Goal: Find specific page/section: Find specific page/section

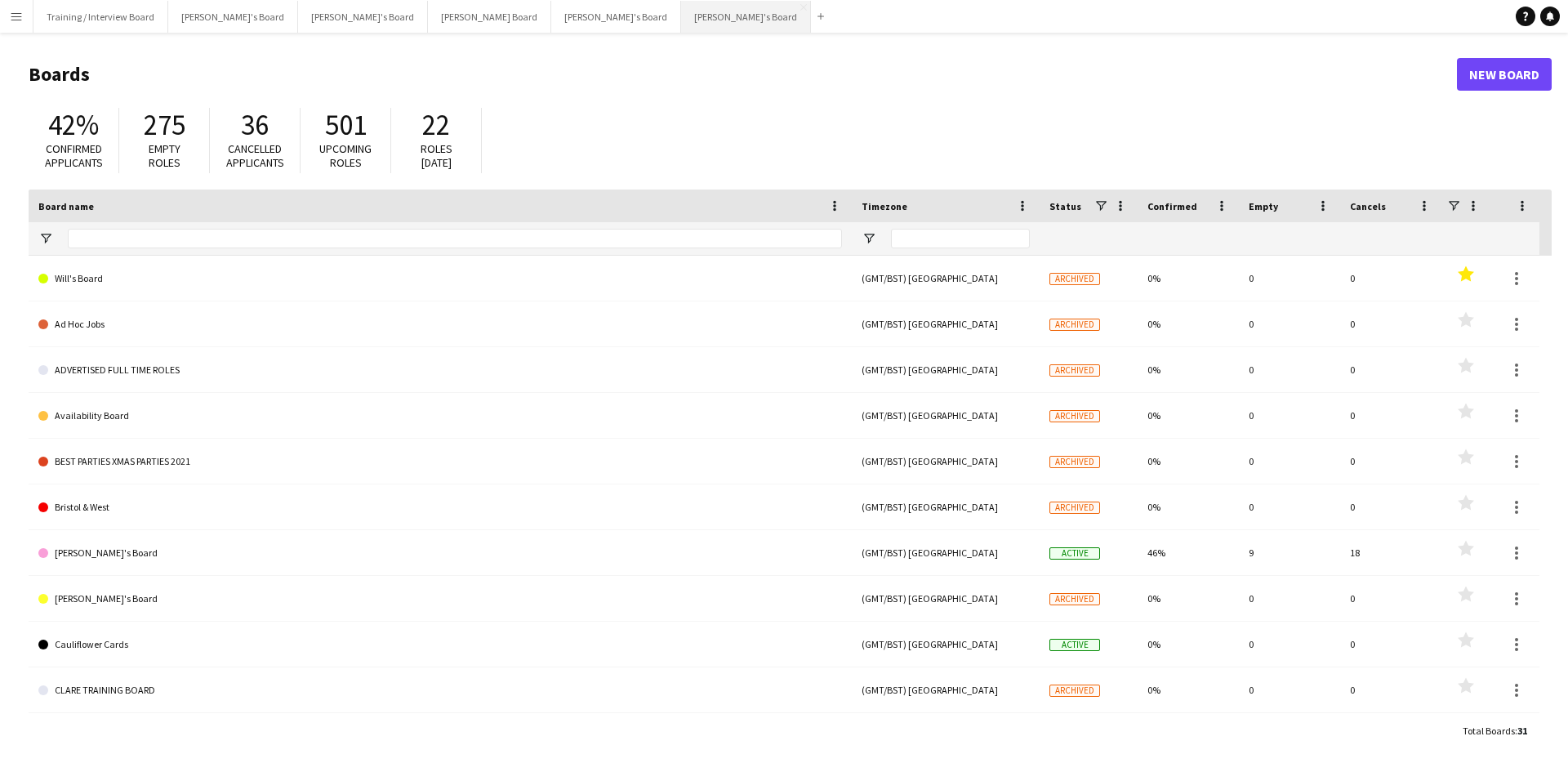
click at [681, 22] on button "[PERSON_NAME]'s Board Close" at bounding box center [746, 16] width 130 height 32
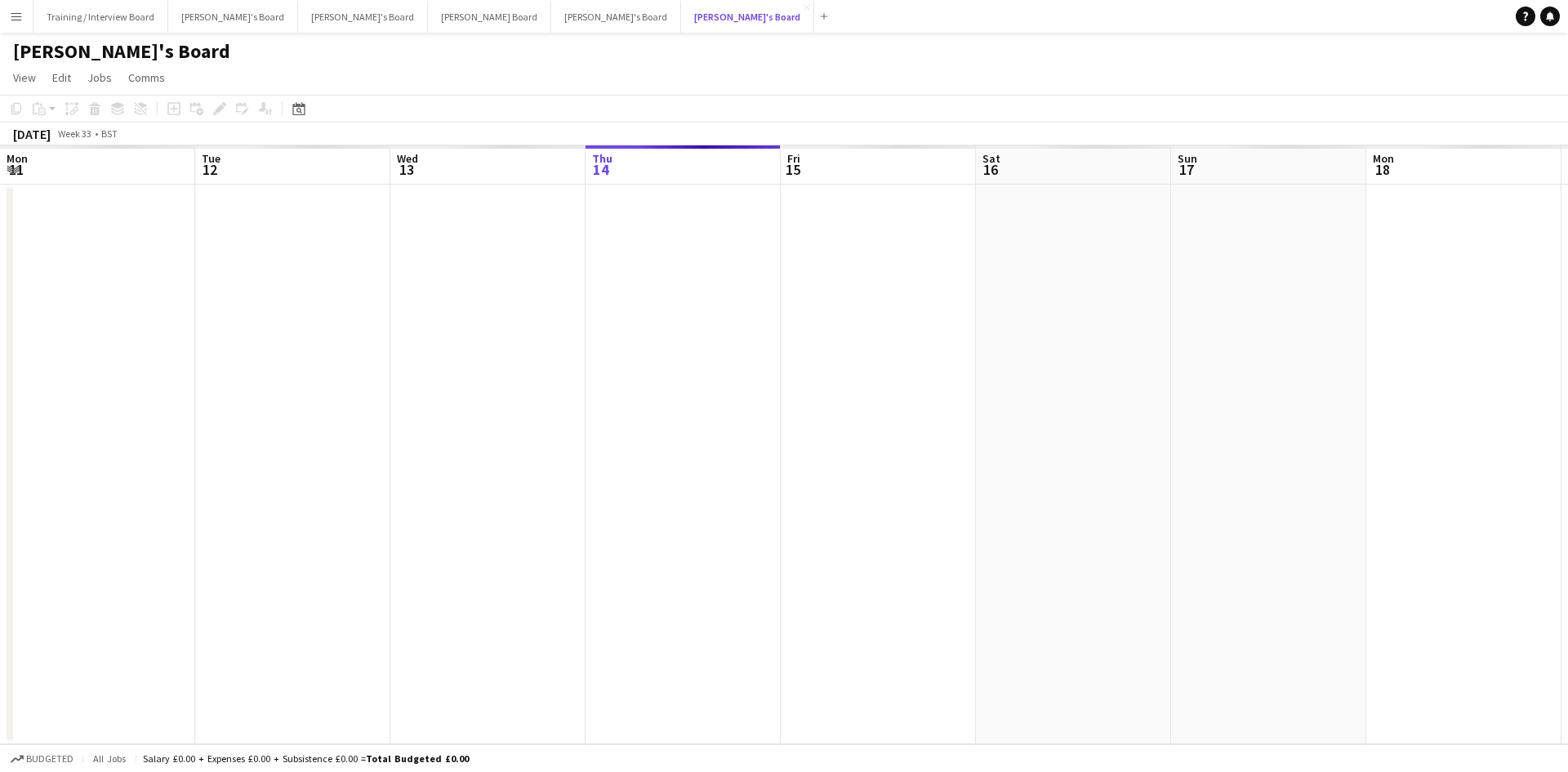
scroll to position [0, 390]
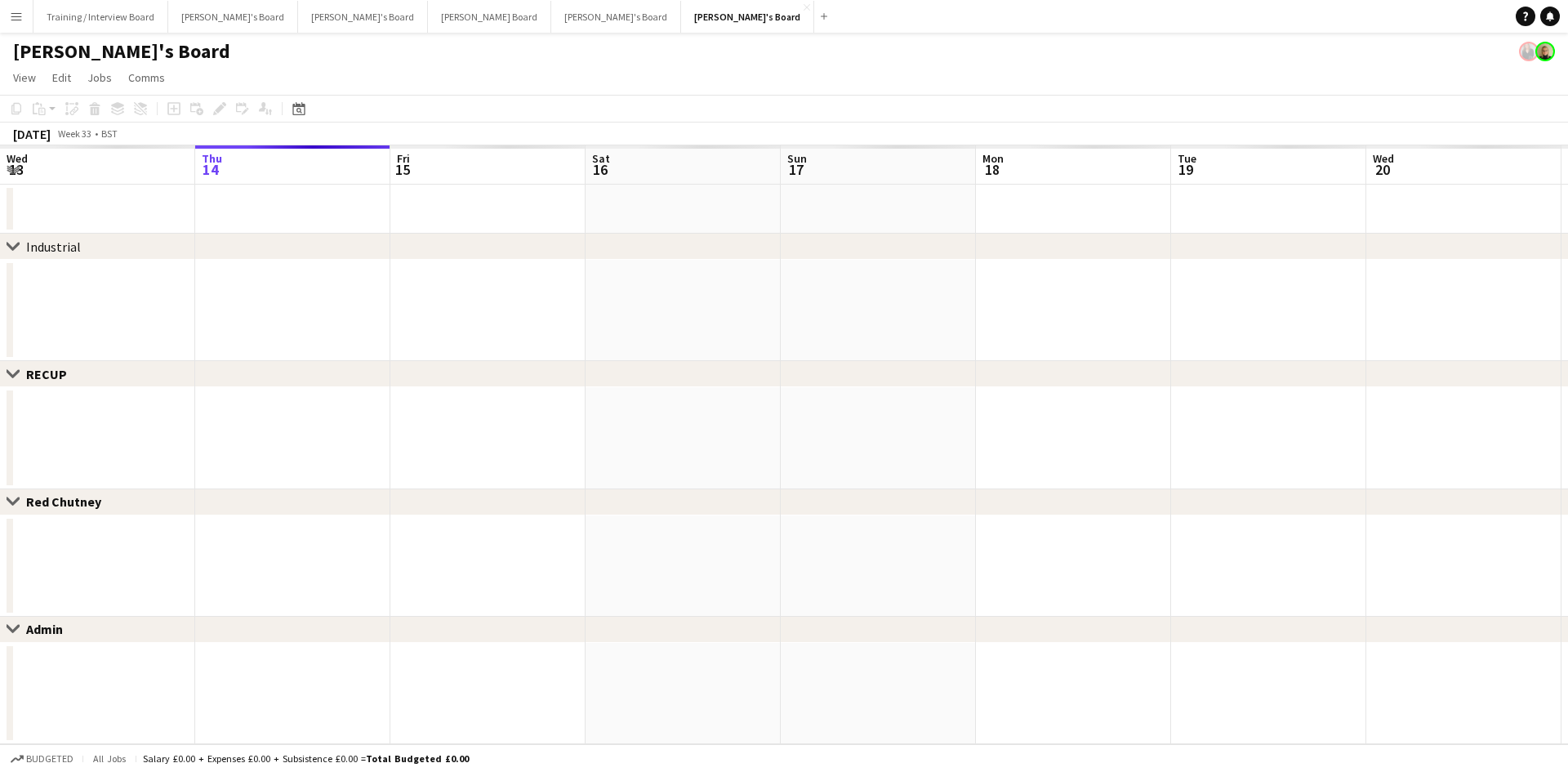
click at [712, 168] on app-calendar-viewport "Mon 11 Tue 12 Wed 13 Thu 14 Fri 15 Sat 16 Sun 17 Mon 18 Tue 19 Wed 20 Thu 21 Fr…" at bounding box center [784, 445] width 1568 height 599
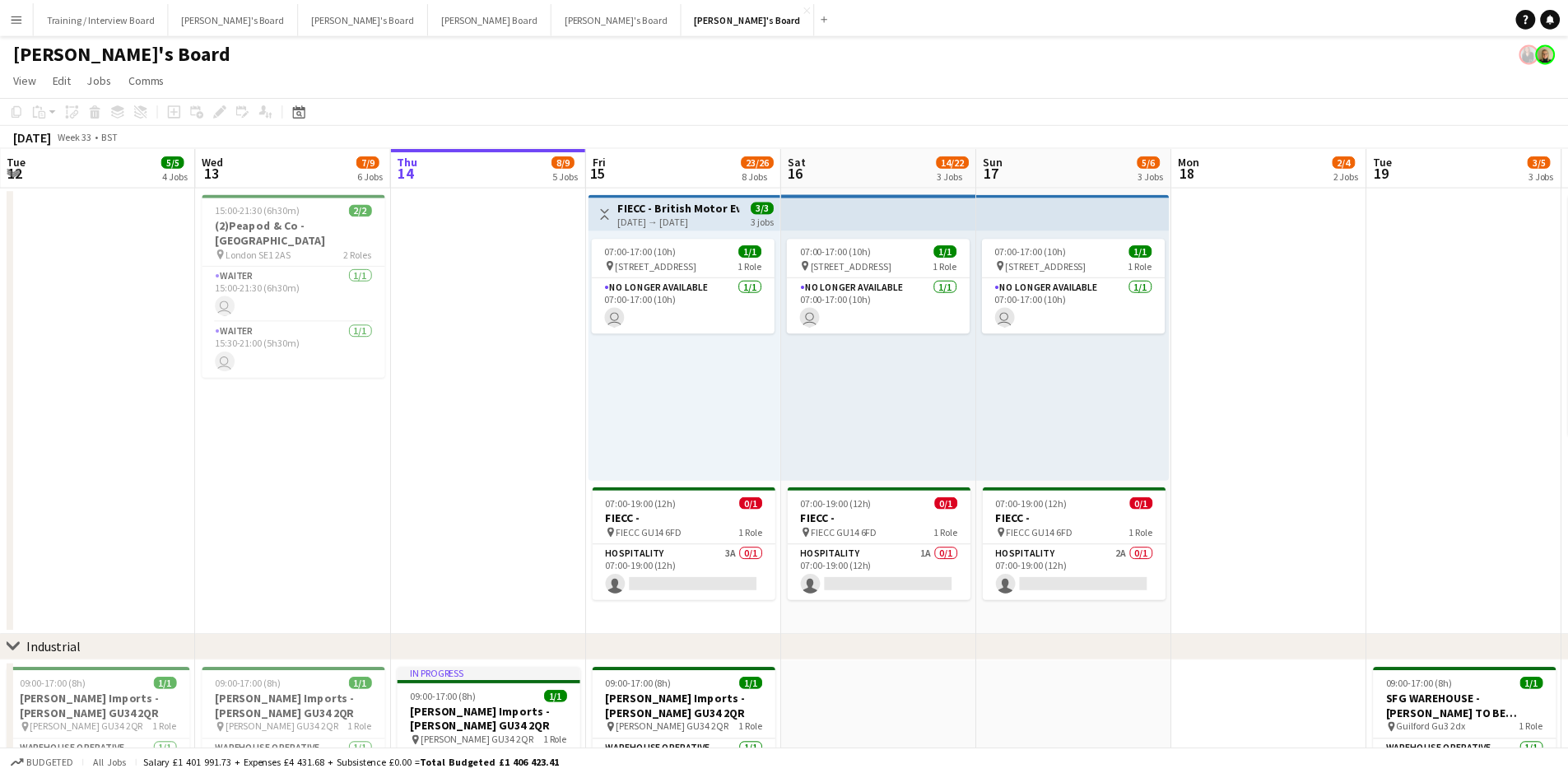
scroll to position [0, 0]
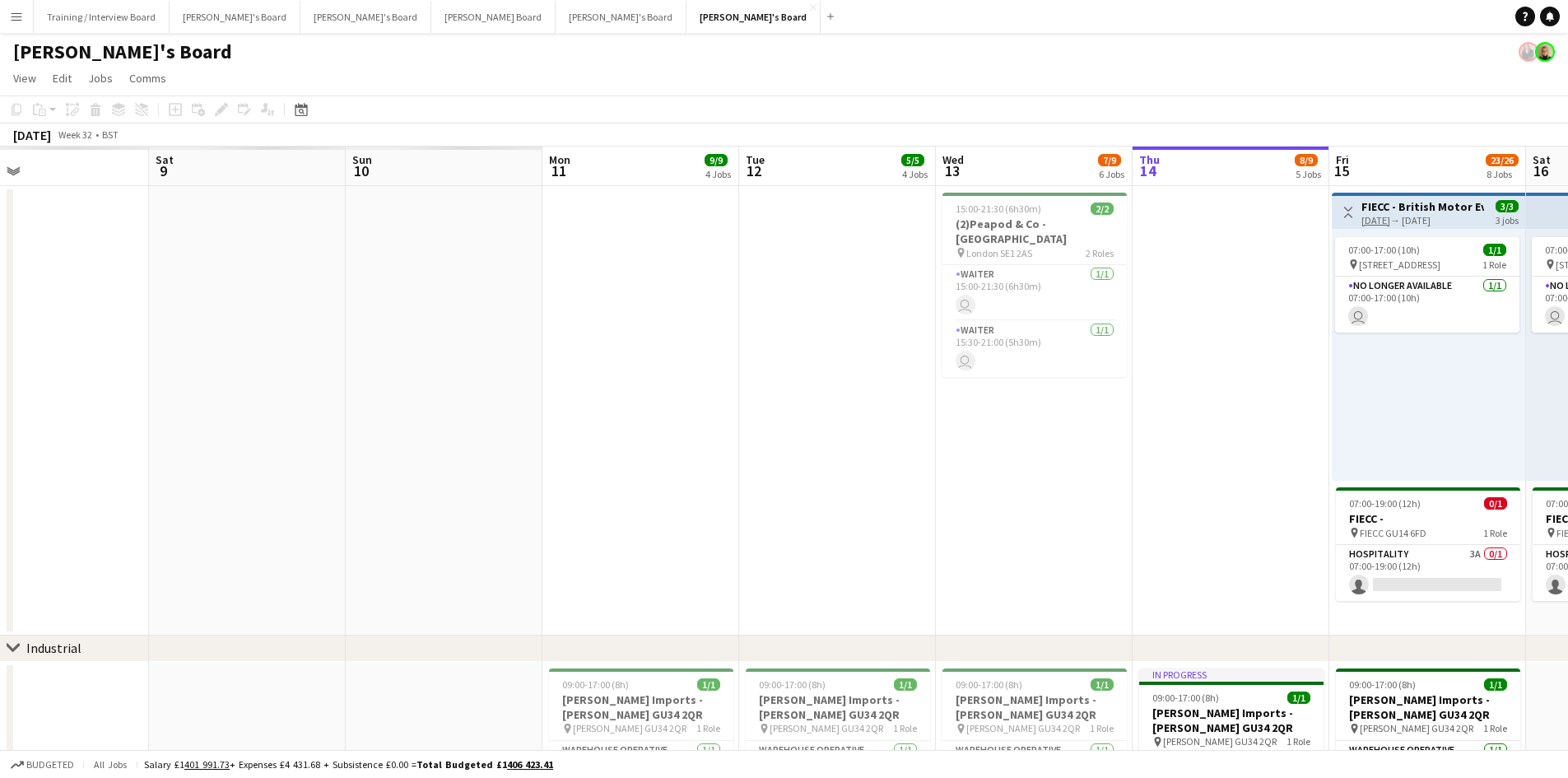
drag, startPoint x: 399, startPoint y: 174, endPoint x: 340, endPoint y: 432, distance: 264.7
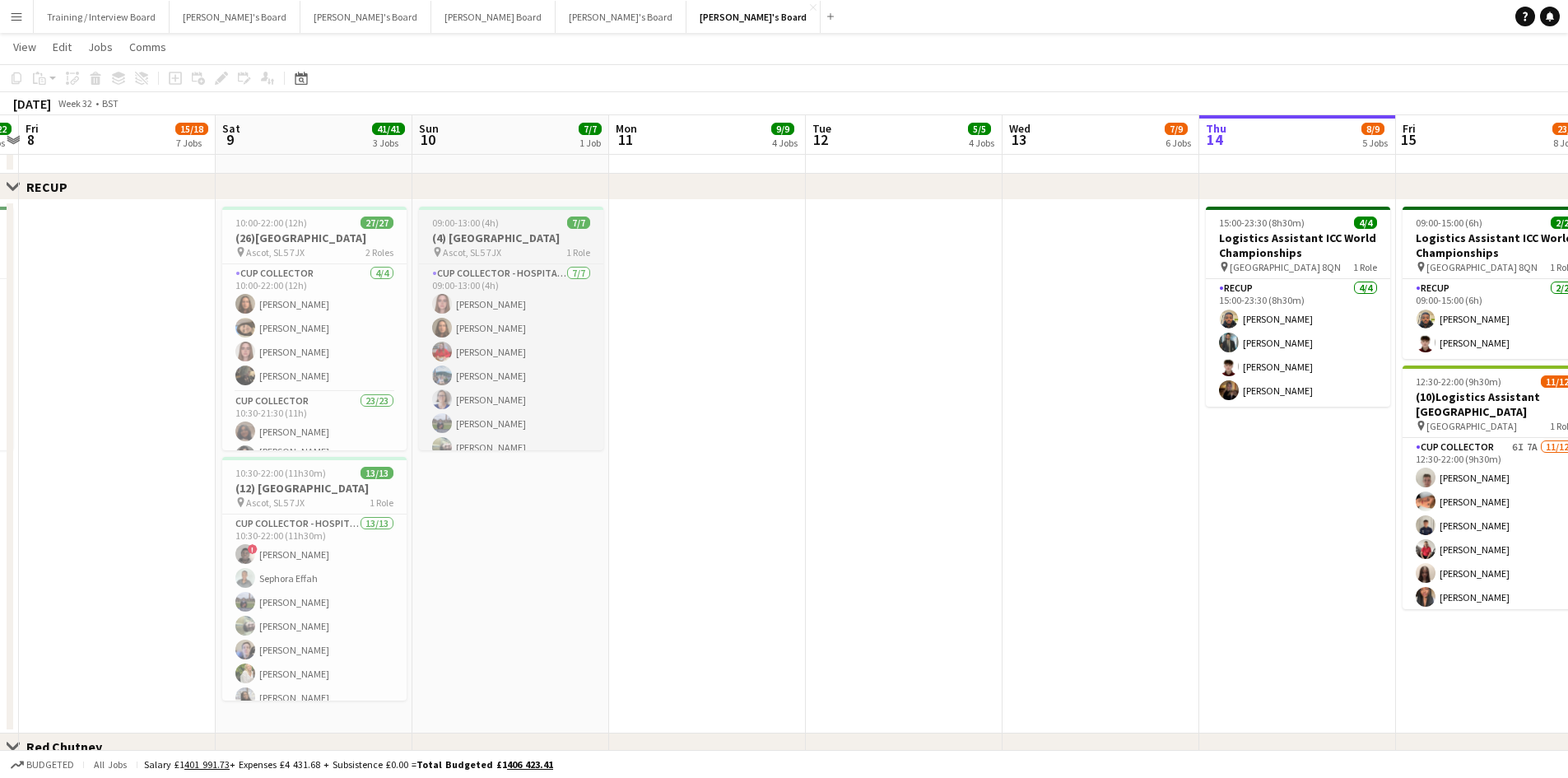
scroll to position [13, 0]
